Goal: Task Accomplishment & Management: Use online tool/utility

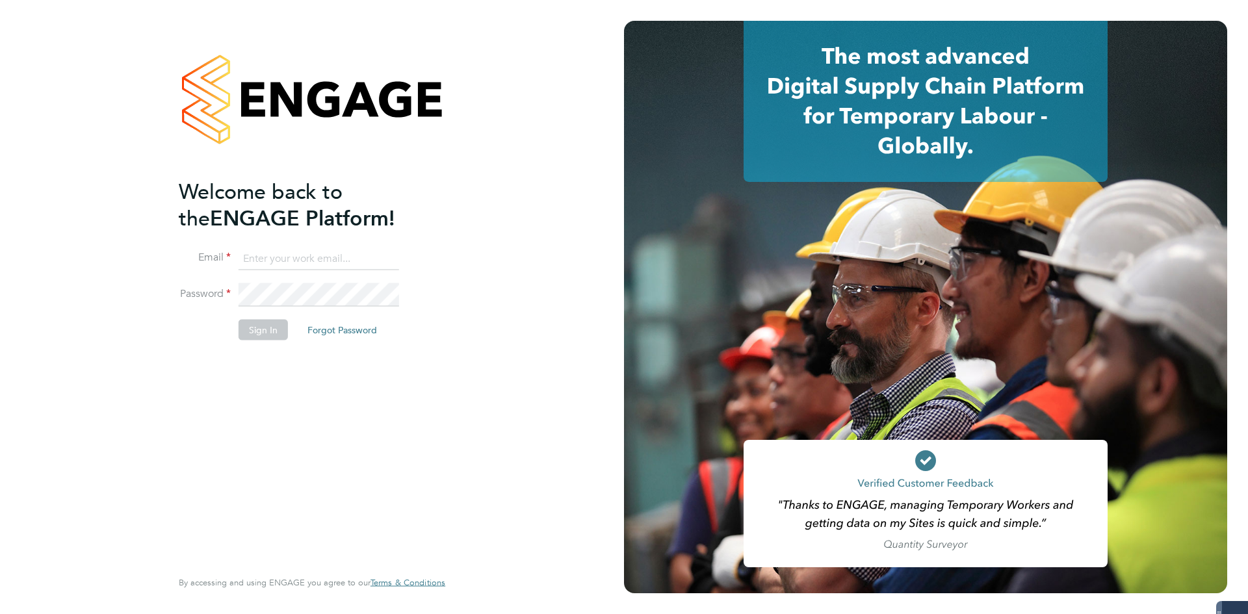
type input "[EMAIL_ADDRESS][DOMAIN_NAME]"
click at [217, 402] on div "Welcome back to the ENGAGE Platform! Email [EMAIL_ADDRESS][DOMAIN_NAME] Passwor…" at bounding box center [306, 372] width 254 height 388
click at [248, 326] on button "Sign In" at bounding box center [263, 330] width 49 height 21
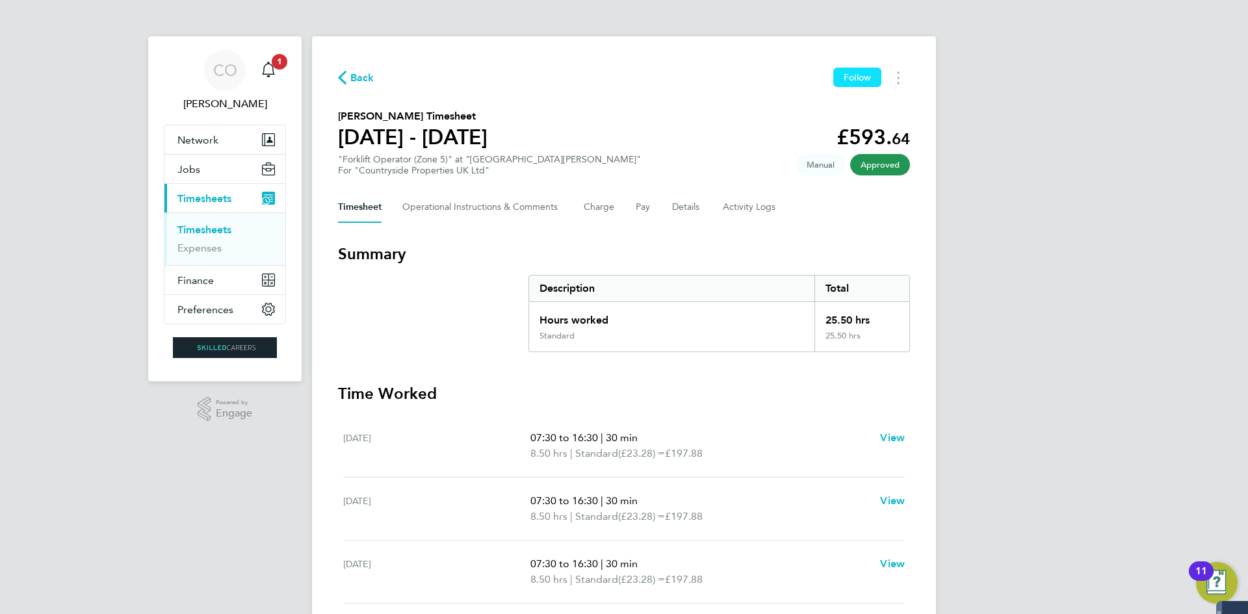
click at [850, 74] on span "Follow" at bounding box center [857, 78] width 27 height 12
click at [205, 220] on ul "Timesheets Expenses" at bounding box center [224, 239] width 121 height 53
click at [202, 225] on link "Timesheets" at bounding box center [205, 230] width 54 height 12
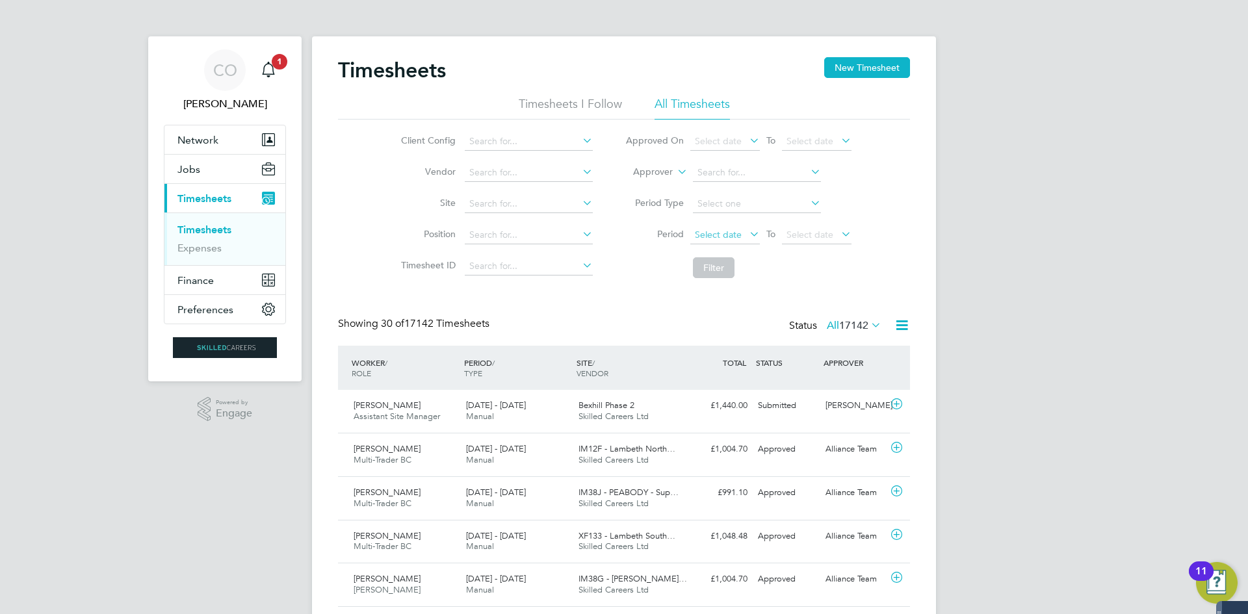
click at [744, 228] on span "Select date" at bounding box center [725, 236] width 70 height 18
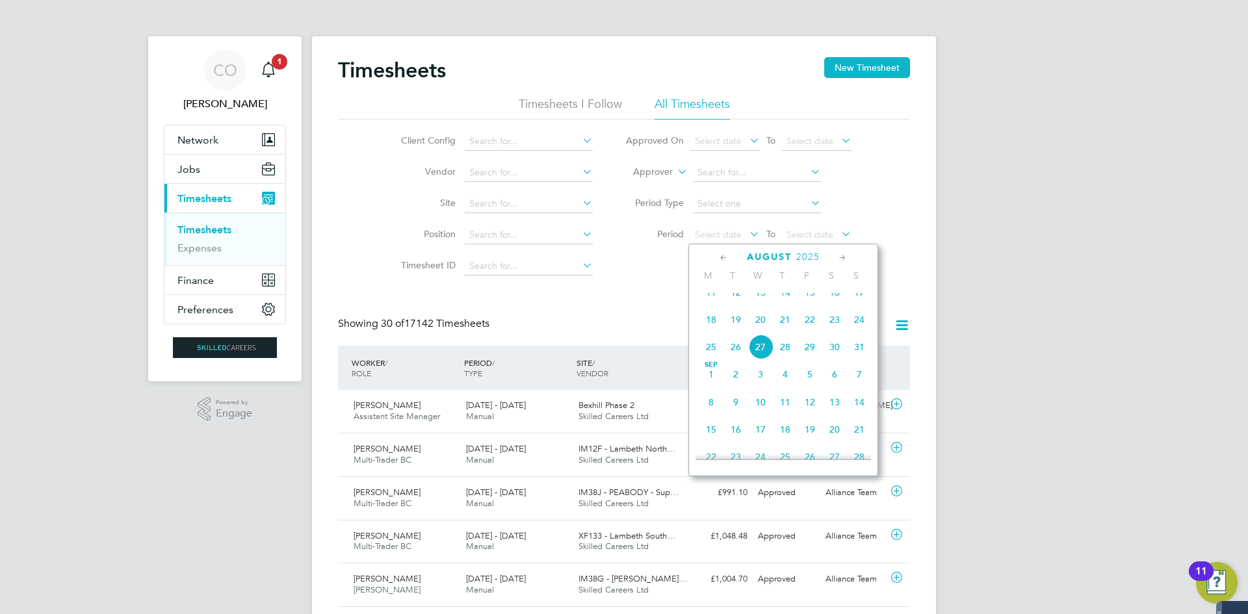
click at [714, 328] on span "18" at bounding box center [711, 320] width 25 height 25
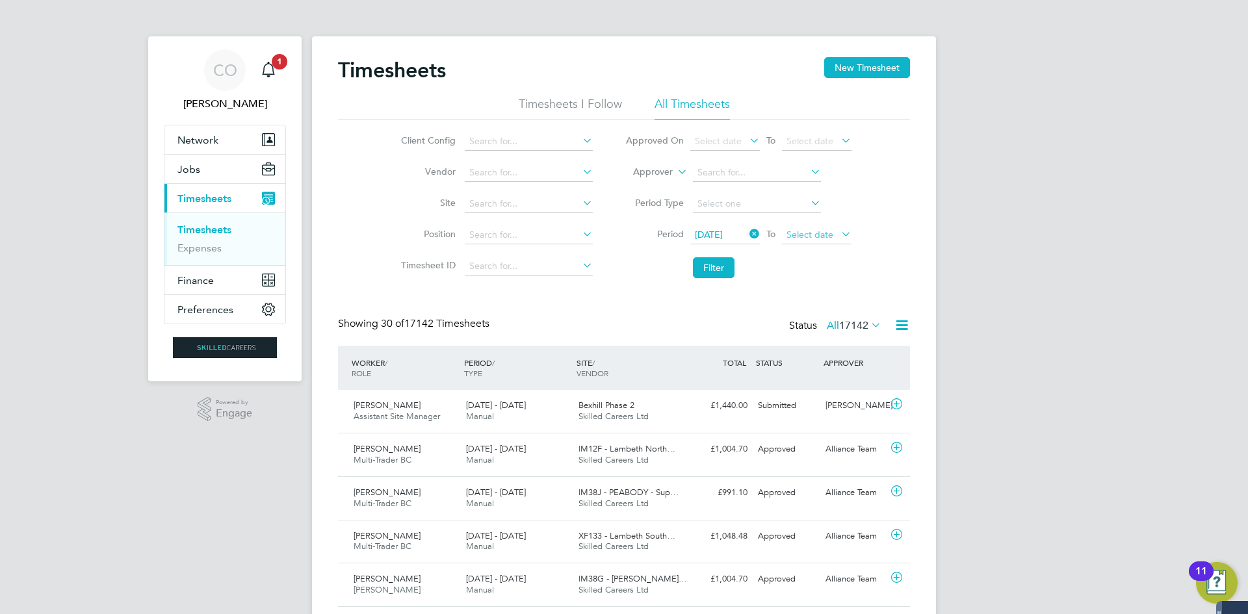
click at [812, 238] on span "Select date" at bounding box center [810, 235] width 47 height 12
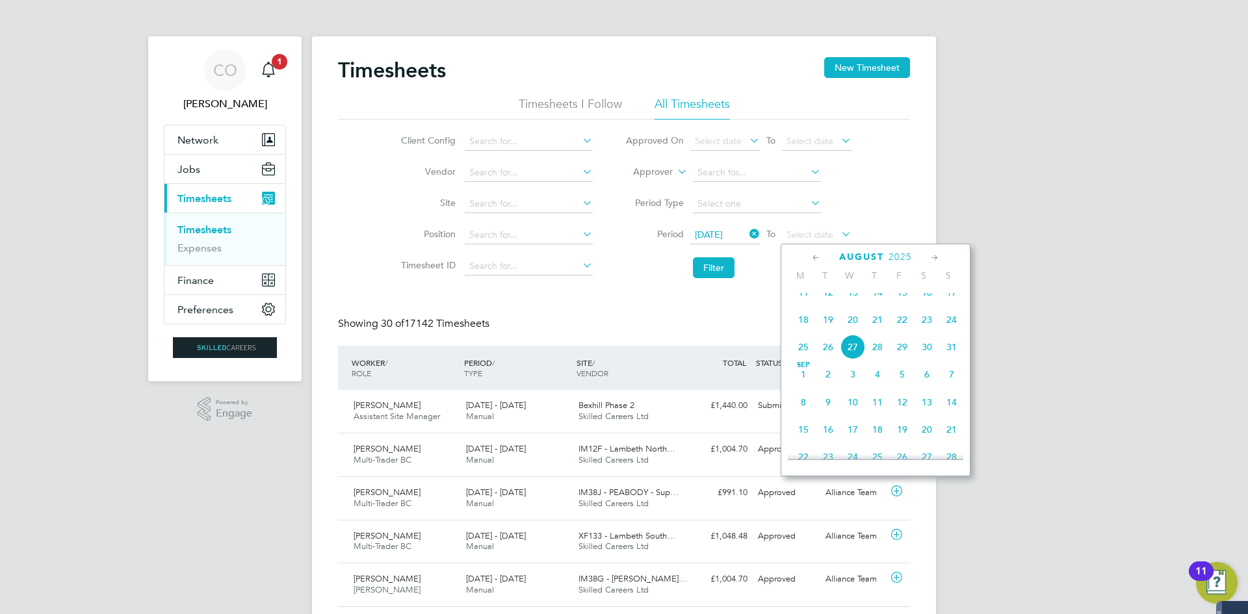
click at [956, 323] on span "24" at bounding box center [952, 320] width 25 height 25
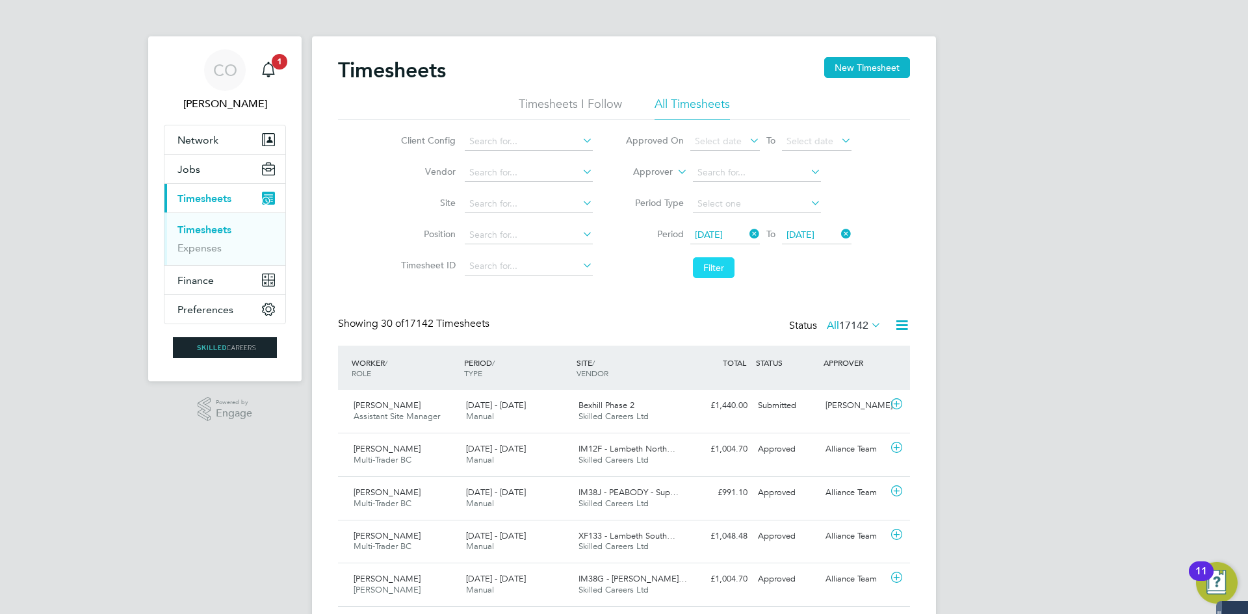
click at [715, 269] on button "Filter" at bounding box center [714, 267] width 42 height 21
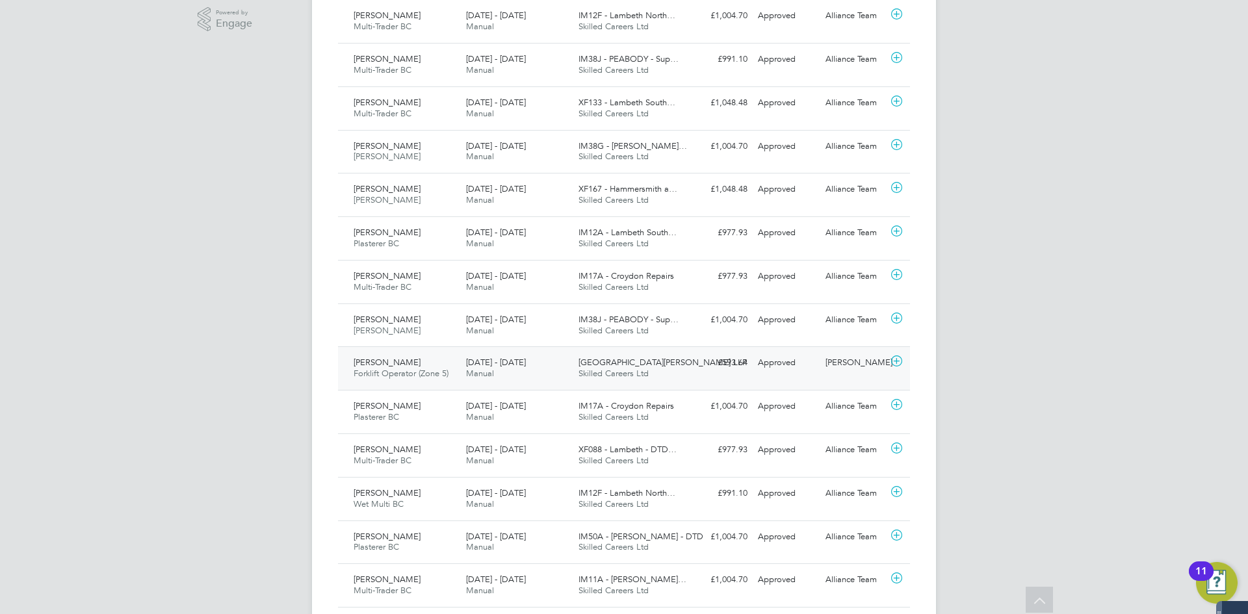
click at [376, 370] on span "Forklift Operator (Zone 5)" at bounding box center [401, 373] width 95 height 11
